Goal: Find specific page/section: Find specific page/section

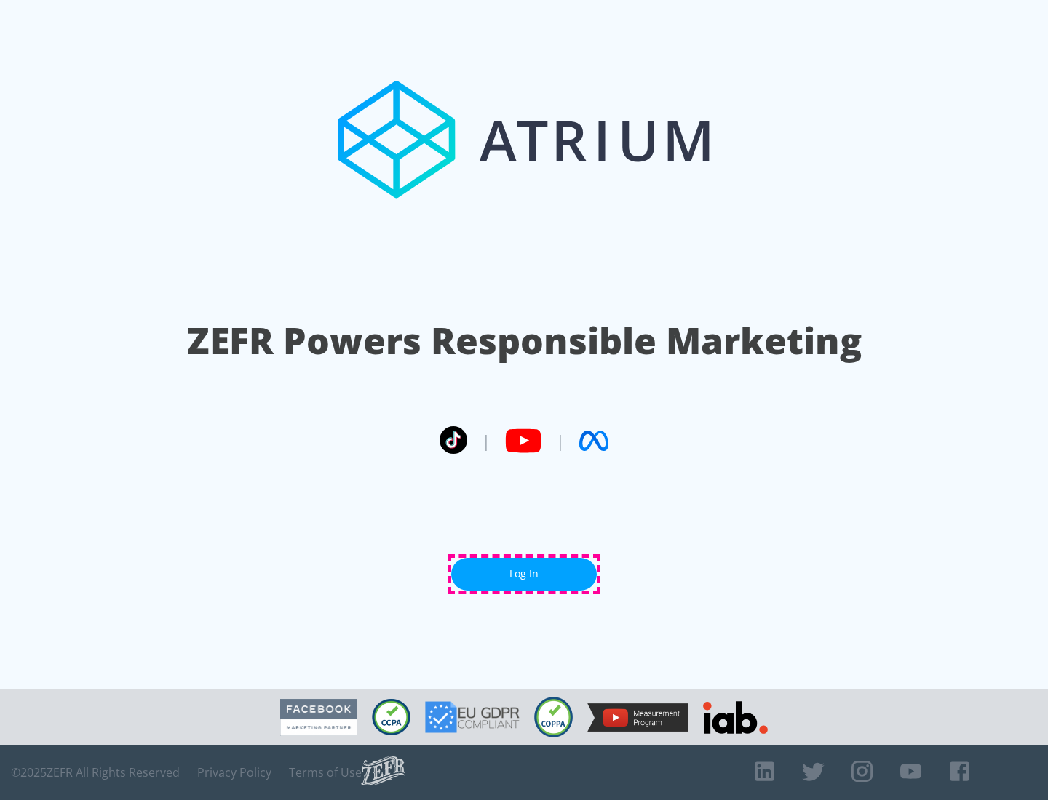
click at [524, 574] on link "Log In" at bounding box center [524, 574] width 146 height 33
